Goal: Find specific page/section: Find specific page/section

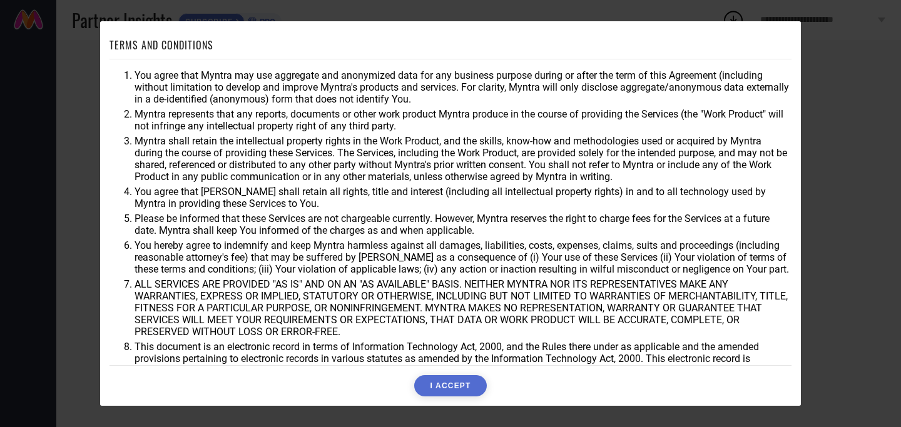
scroll to position [21, 0]
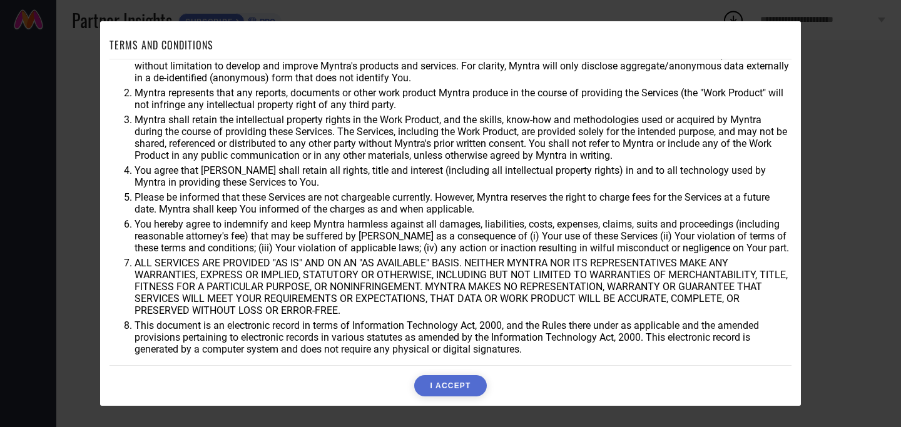
click at [431, 381] on button "I ACCEPT" at bounding box center [450, 385] width 72 height 21
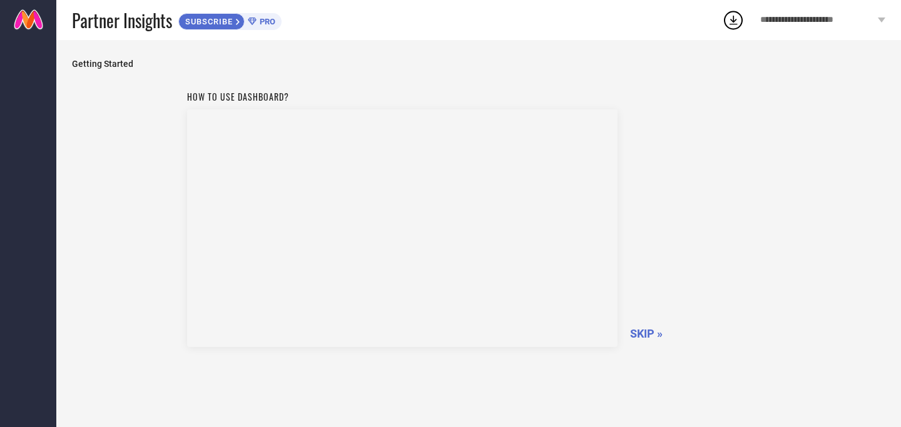
click at [646, 334] on span "SKIP »" at bounding box center [646, 333] width 33 height 13
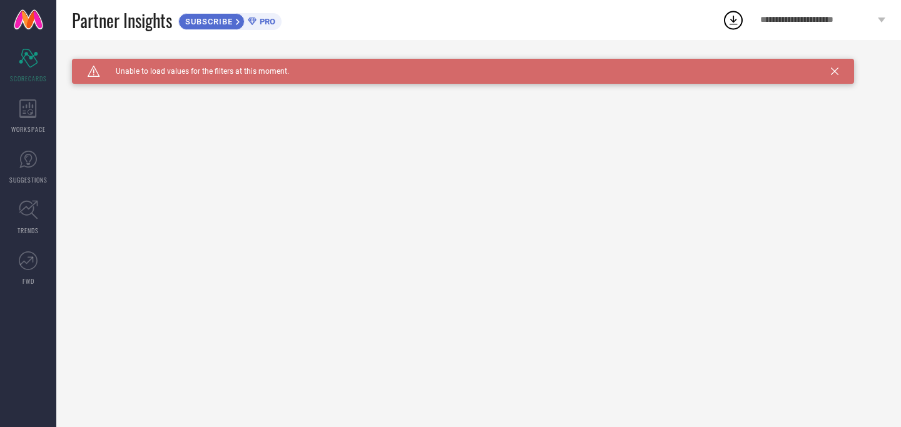
click at [273, 21] on span "PRO" at bounding box center [265, 21] width 19 height 9
